Goal: Information Seeking & Learning: Learn about a topic

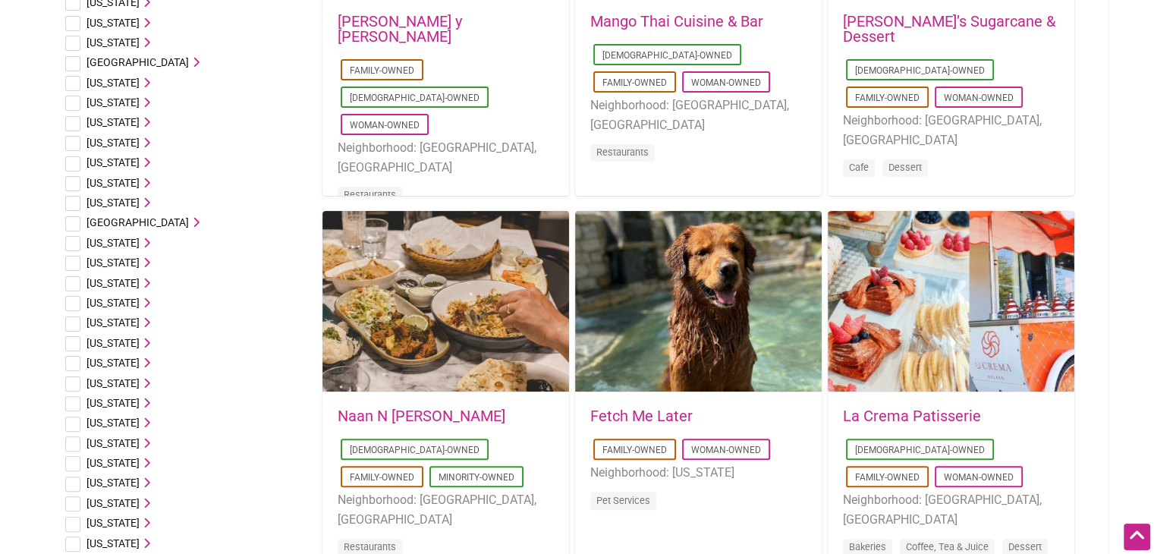
scroll to position [340, 0]
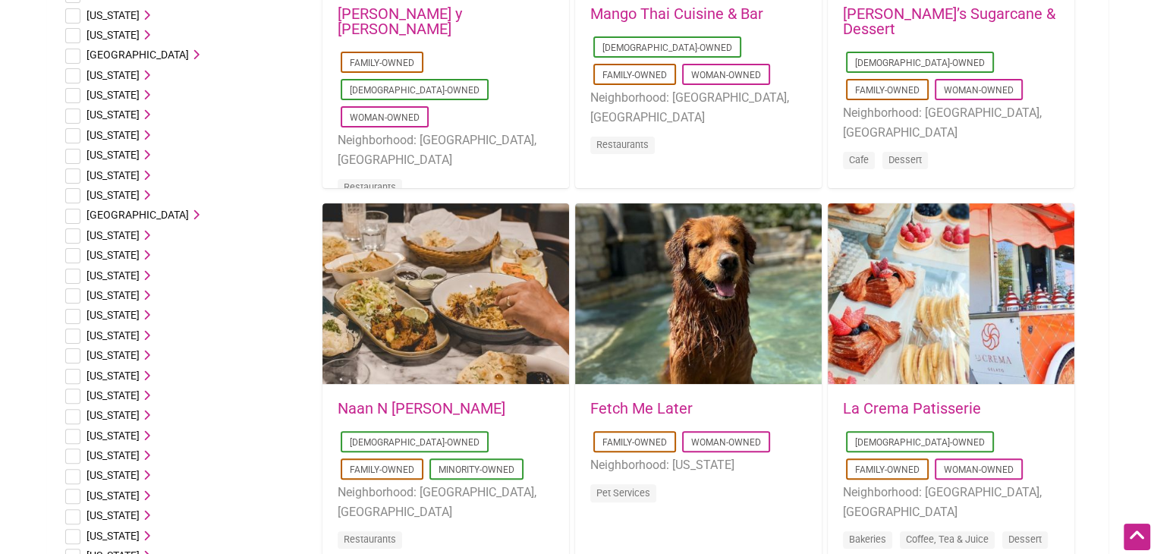
click at [140, 495] on icon at bounding box center [145, 495] width 11 height 11
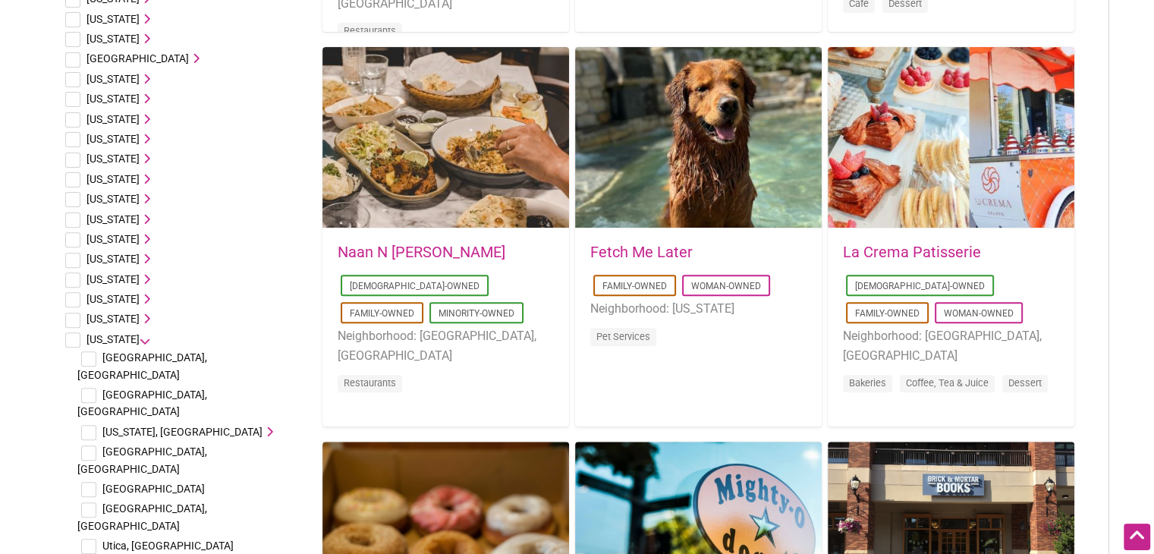
scroll to position [503, 0]
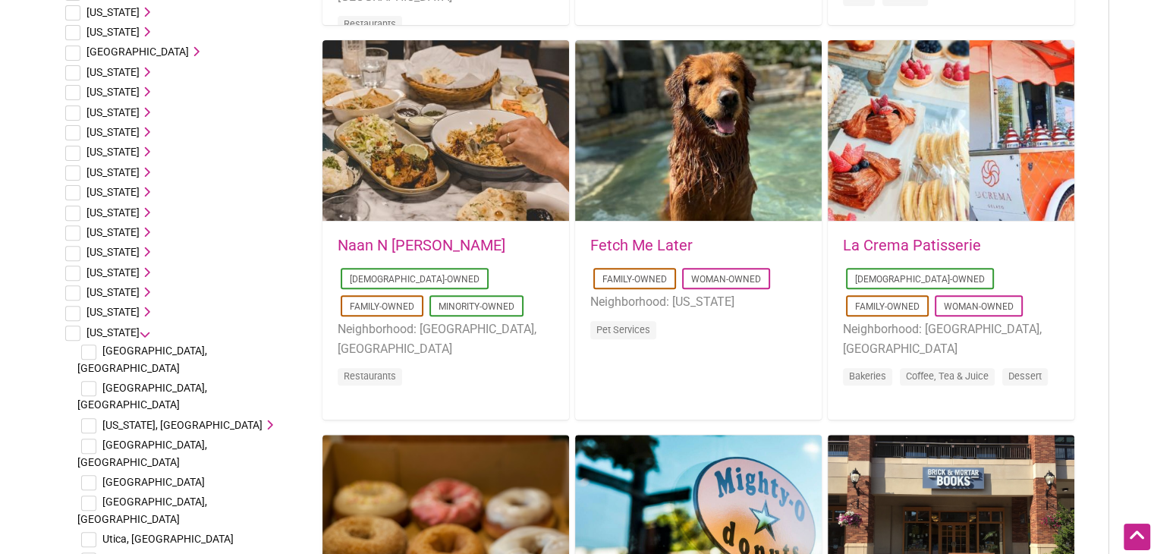
click at [88, 495] on input "checkbox" at bounding box center [88, 502] width 15 height 15
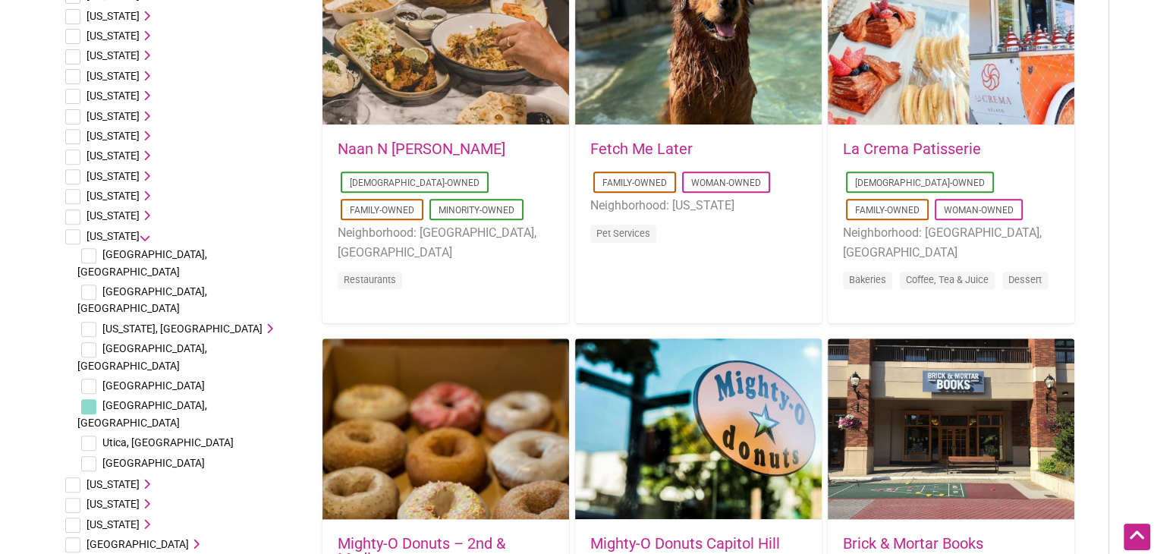
scroll to position [598, 0]
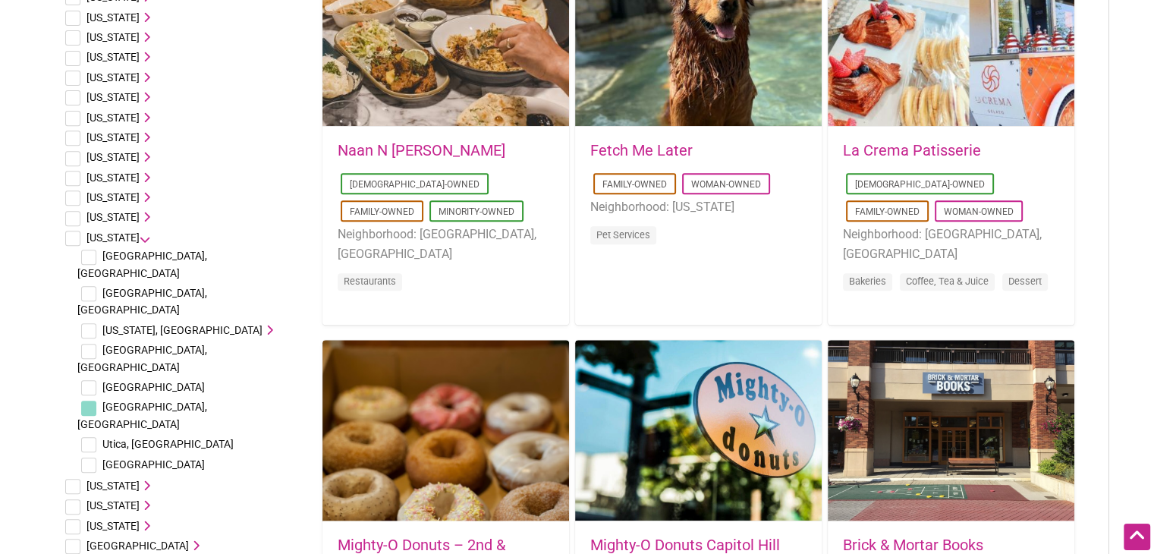
click at [83, 401] on input "checkbox" at bounding box center [88, 408] width 15 height 15
checkbox input "true"
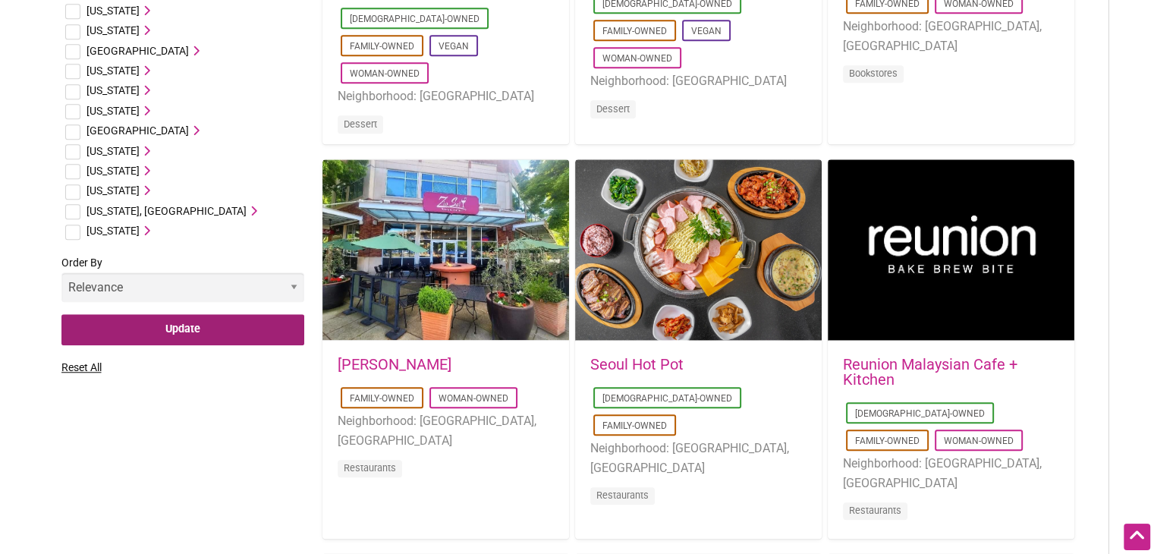
scroll to position [1174, 0]
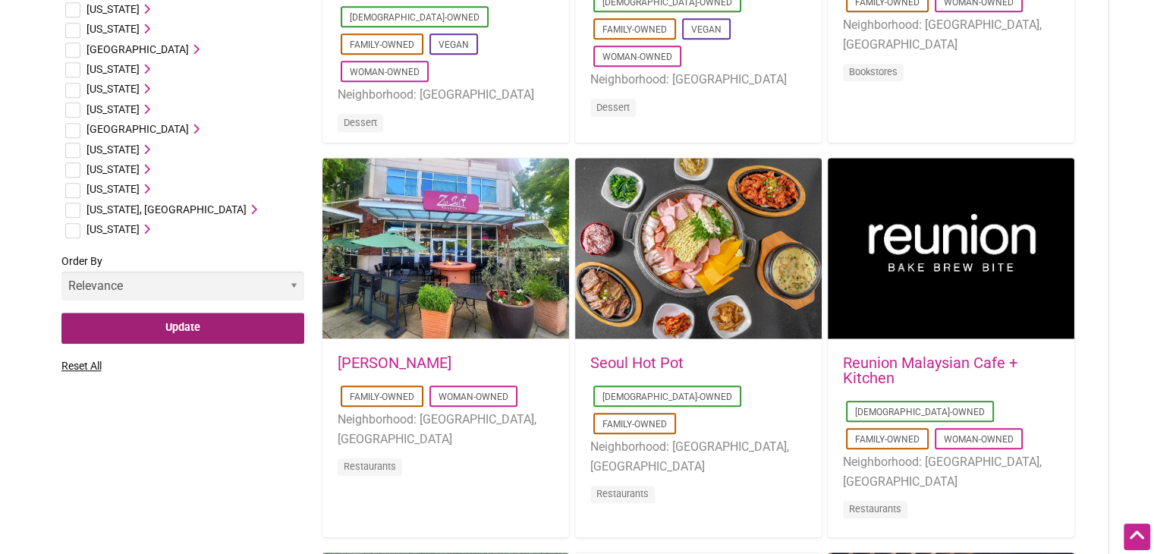
click at [258, 313] on input "Update" at bounding box center [182, 328] width 243 height 31
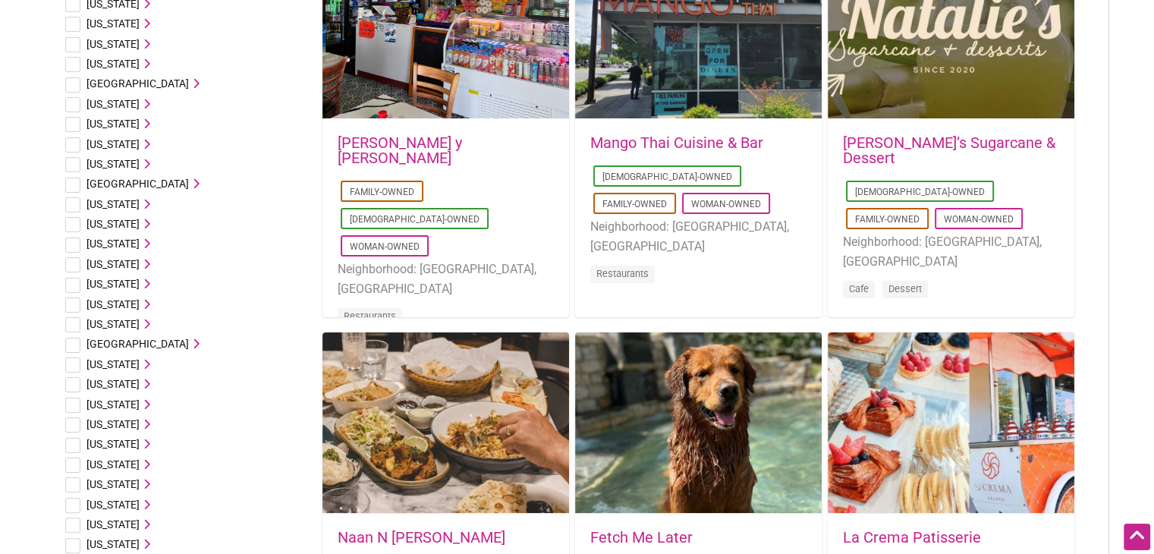
scroll to position [322, 0]
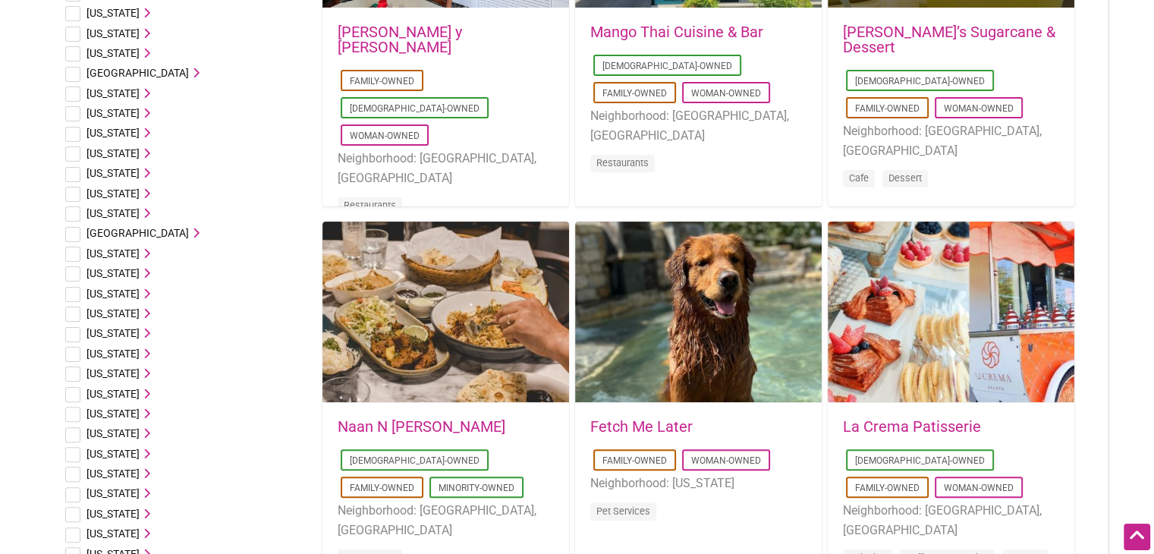
click at [110, 515] on span "[US_STATE]" at bounding box center [112, 514] width 53 height 12
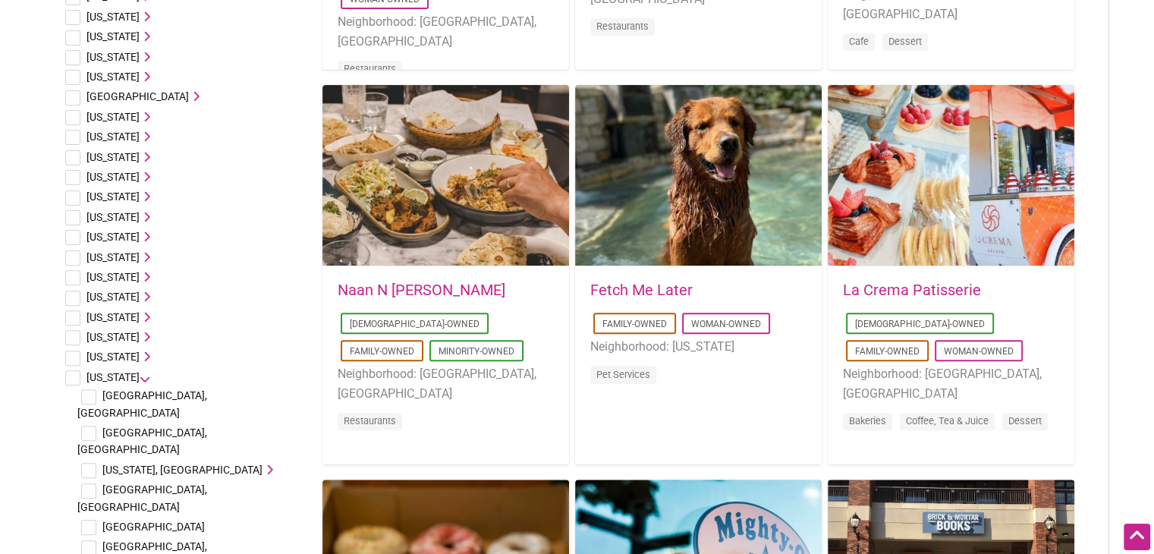
scroll to position [457, 0]
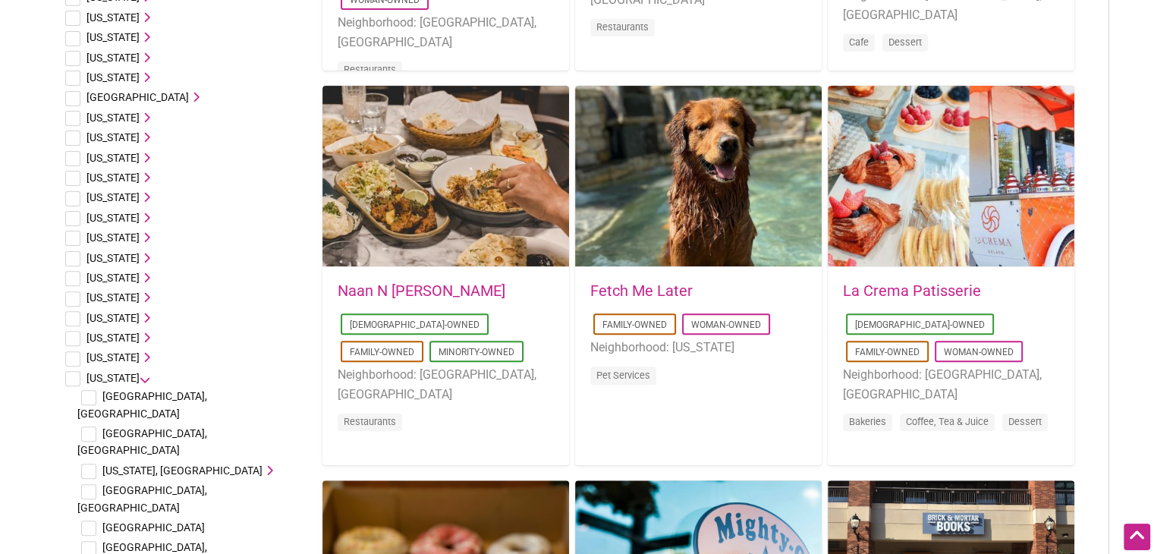
click at [89, 541] on input "checkbox" at bounding box center [88, 548] width 15 height 15
click at [82, 541] on input "checkbox" at bounding box center [88, 548] width 15 height 15
checkbox input "true"
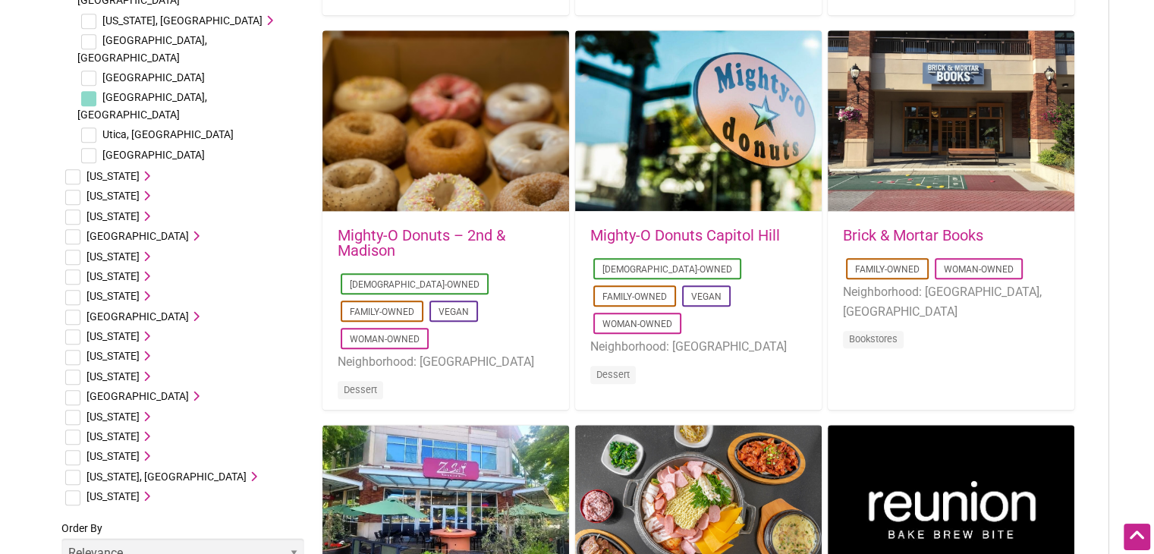
scroll to position [935, 0]
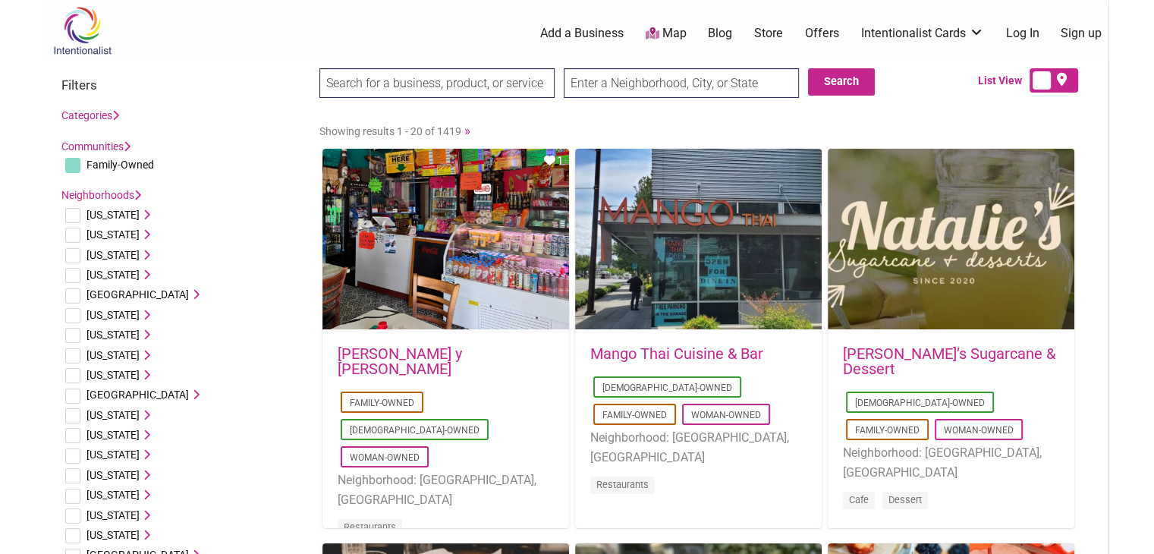
click at [707, 79] on input "text" at bounding box center [681, 83] width 235 height 30
type input "Syracuse, NY, USA"
click at [854, 72] on button "Search" at bounding box center [841, 81] width 67 height 27
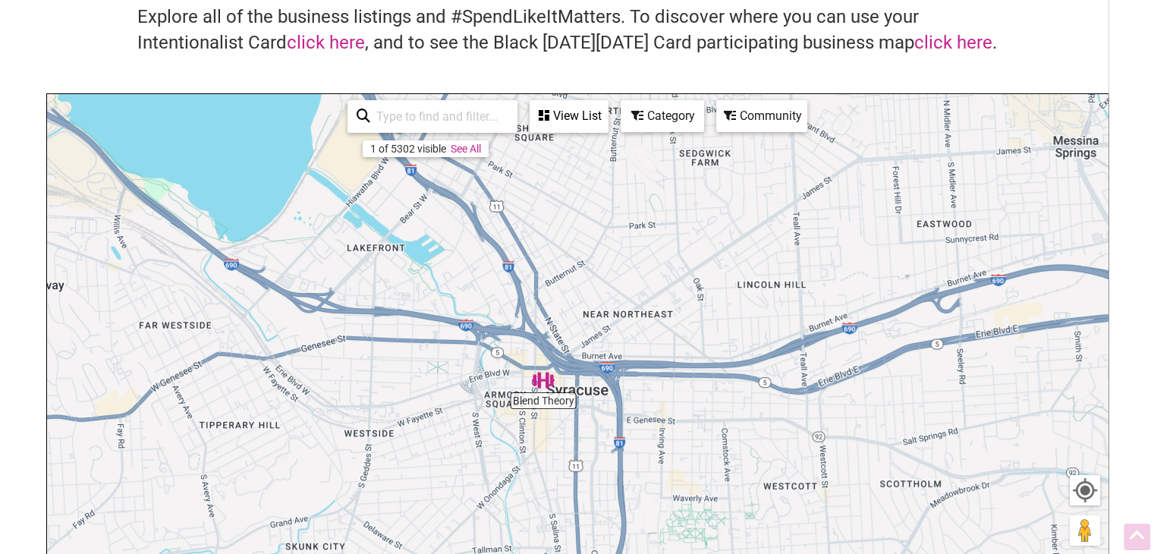
scroll to position [115, 0]
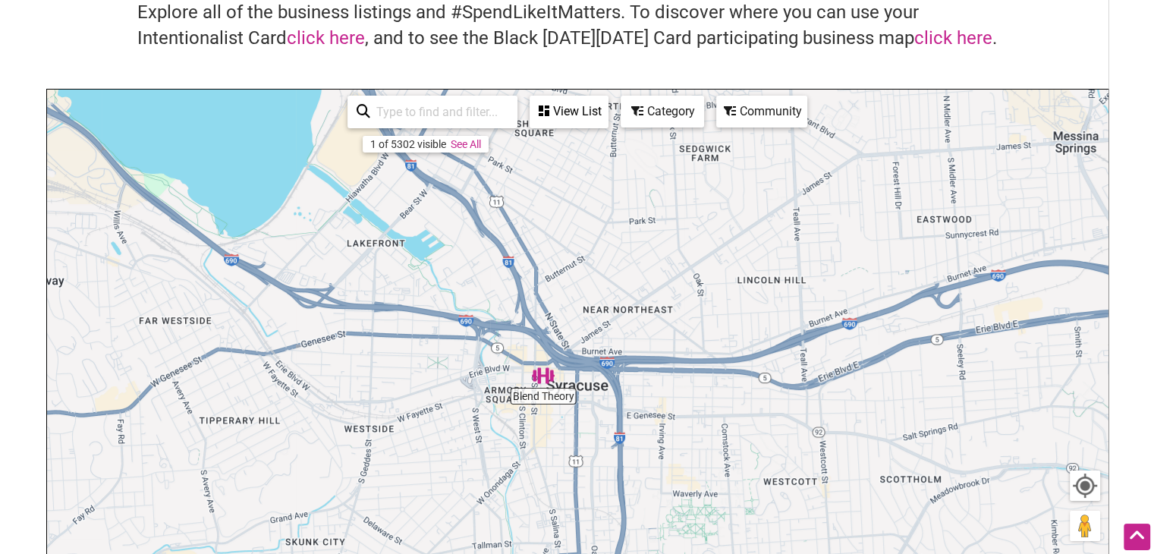
click at [472, 145] on link "See All" at bounding box center [466, 144] width 30 height 12
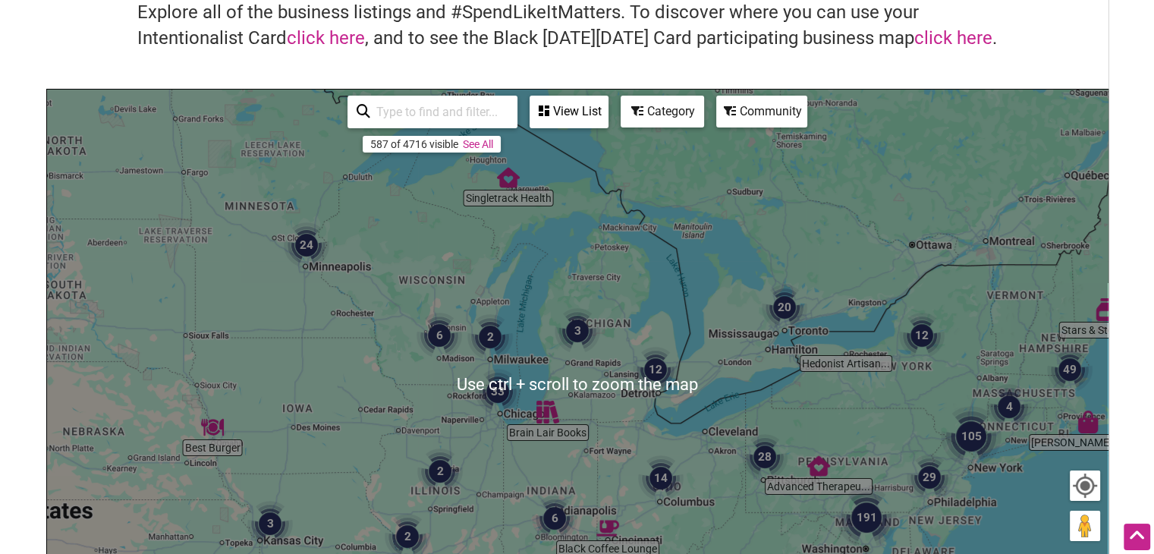
scroll to position [142, 0]
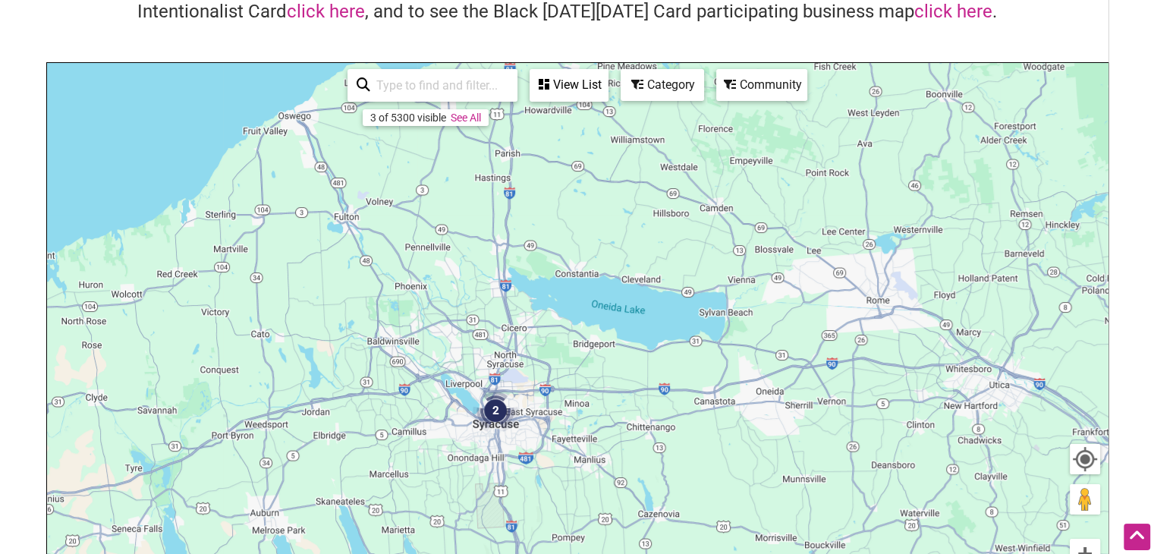
drag, startPoint x: 1041, startPoint y: 210, endPoint x: 921, endPoint y: 555, distance: 365.4
click at [921, 412] on html "× Menu 0 Add a Business Map Blog Store Offers Intentionalist Cards Buy Black Ca…" at bounding box center [577, 135] width 1154 height 554
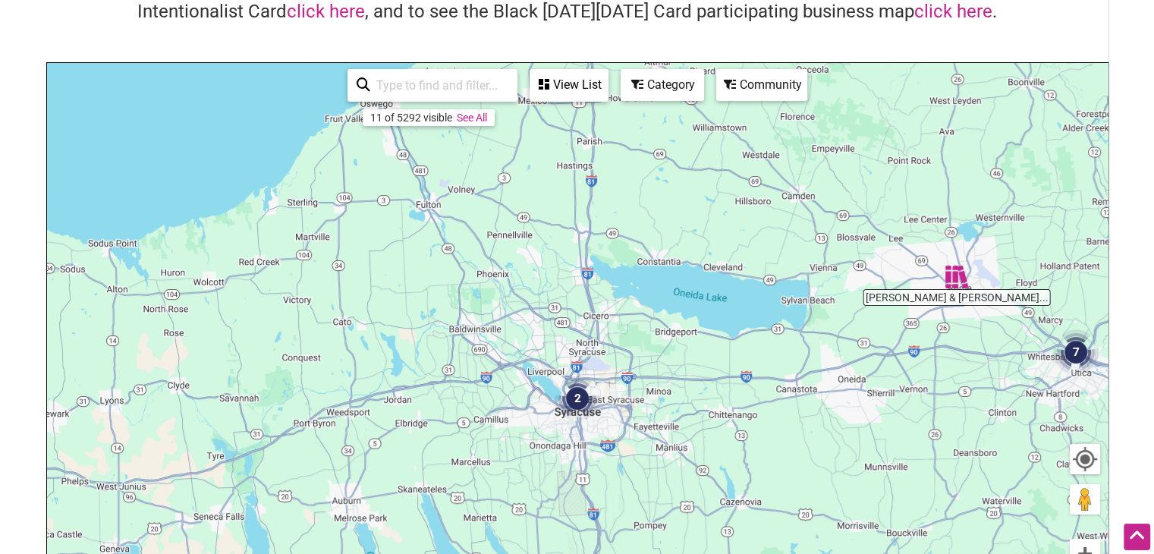
click at [575, 401] on img "2" at bounding box center [578, 399] width 46 height 46
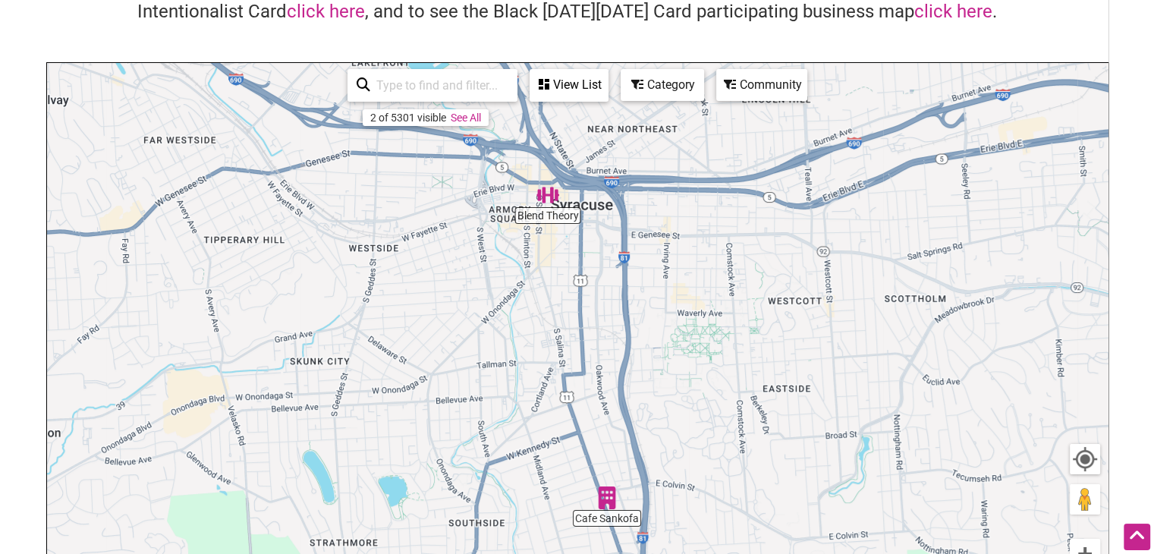
click at [608, 505] on img "Cafe Sankofa" at bounding box center [607, 497] width 23 height 23
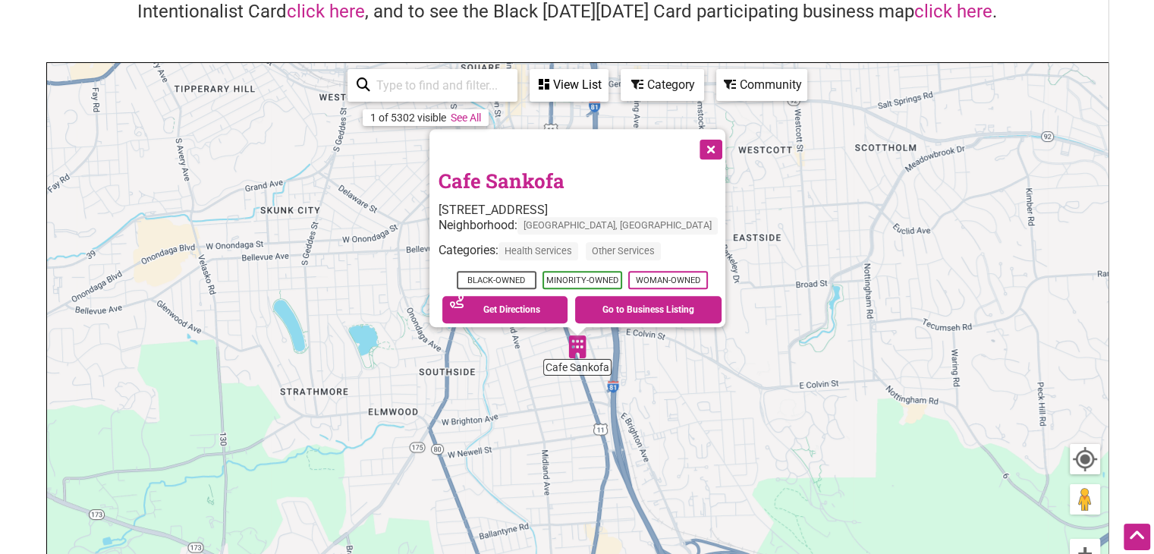
click at [612, 315] on div "See on Map Get Directions Go to Business Listing" at bounding box center [582, 309] width 287 height 35
click at [609, 303] on link "Go to Business Listing" at bounding box center [648, 309] width 146 height 27
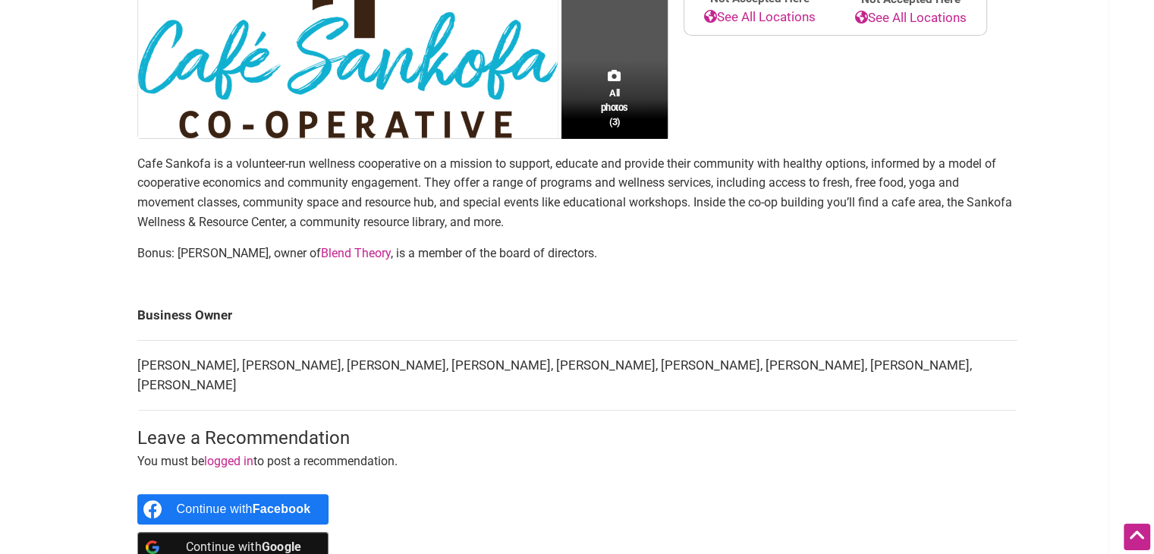
scroll to position [437, 0]
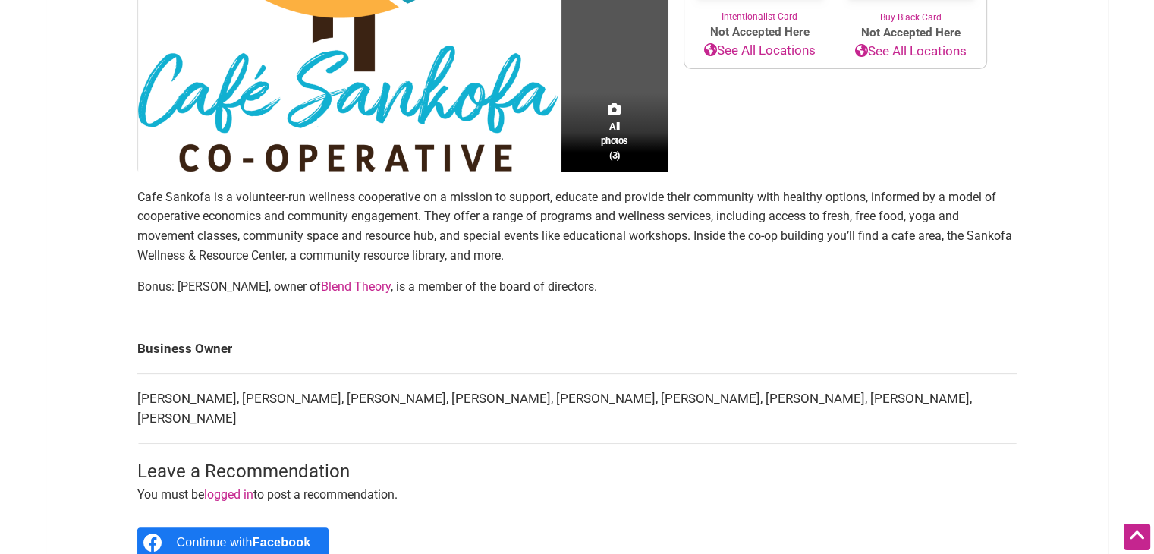
click at [382, 287] on link "Blend Theory" at bounding box center [356, 286] width 70 height 14
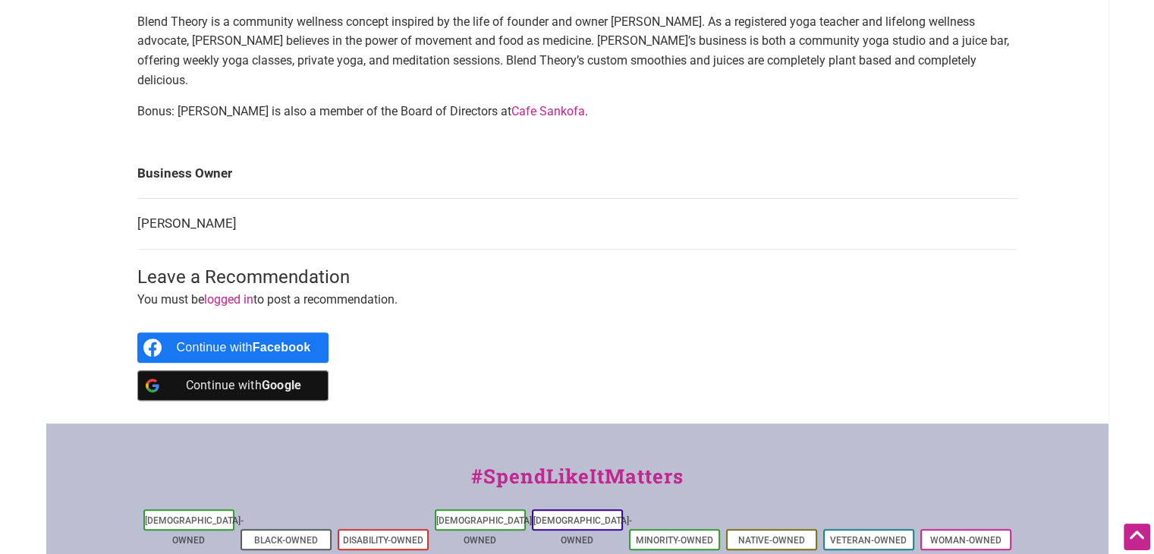
scroll to position [583, 0]
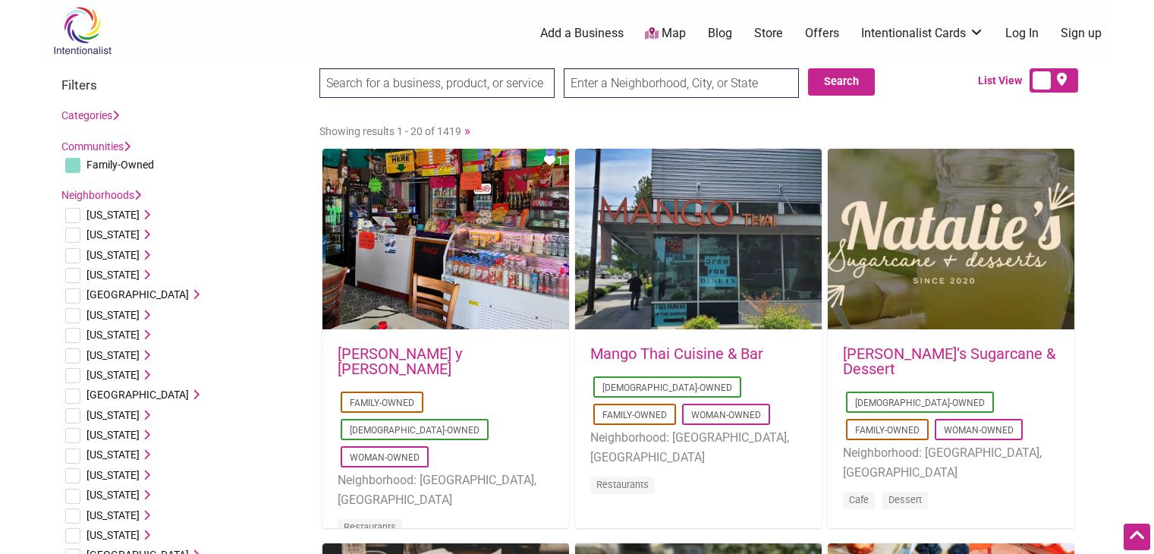
scroll to position [935, 0]
